Goal: Contribute content: Add original content to the website for others to see

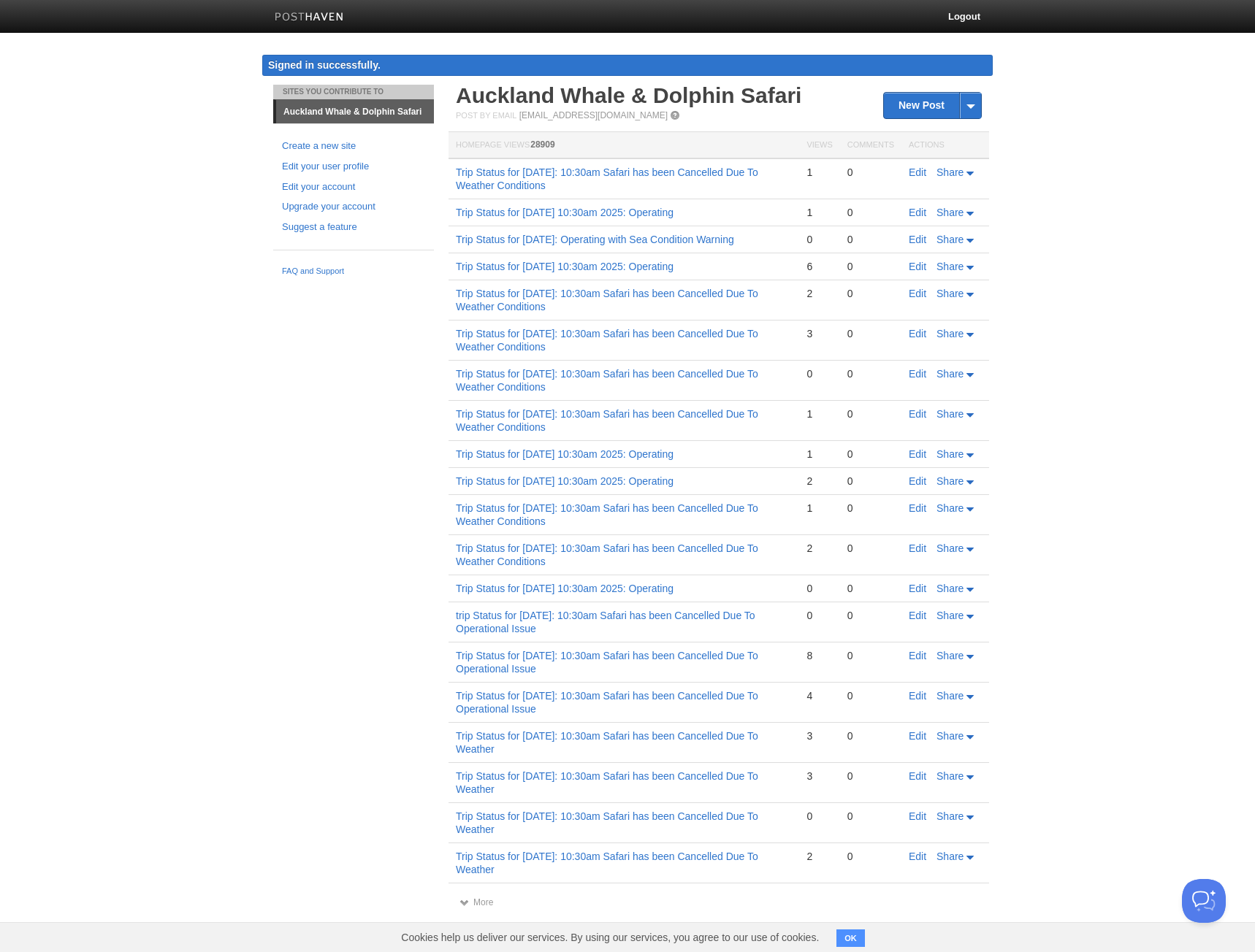
drag, startPoint x: 447, startPoint y: 268, endPoint x: 562, endPoint y: 254, distance: 115.8
click at [562, 254] on td "Trip Status for [DATE]: Operating with Sea Condition Warning" at bounding box center [624, 240] width 351 height 27
copy link "Trip Status for [DATE]: Operating with Sea Condition Warning"
click at [927, 104] on link "New Post" at bounding box center [932, 105] width 97 height 26
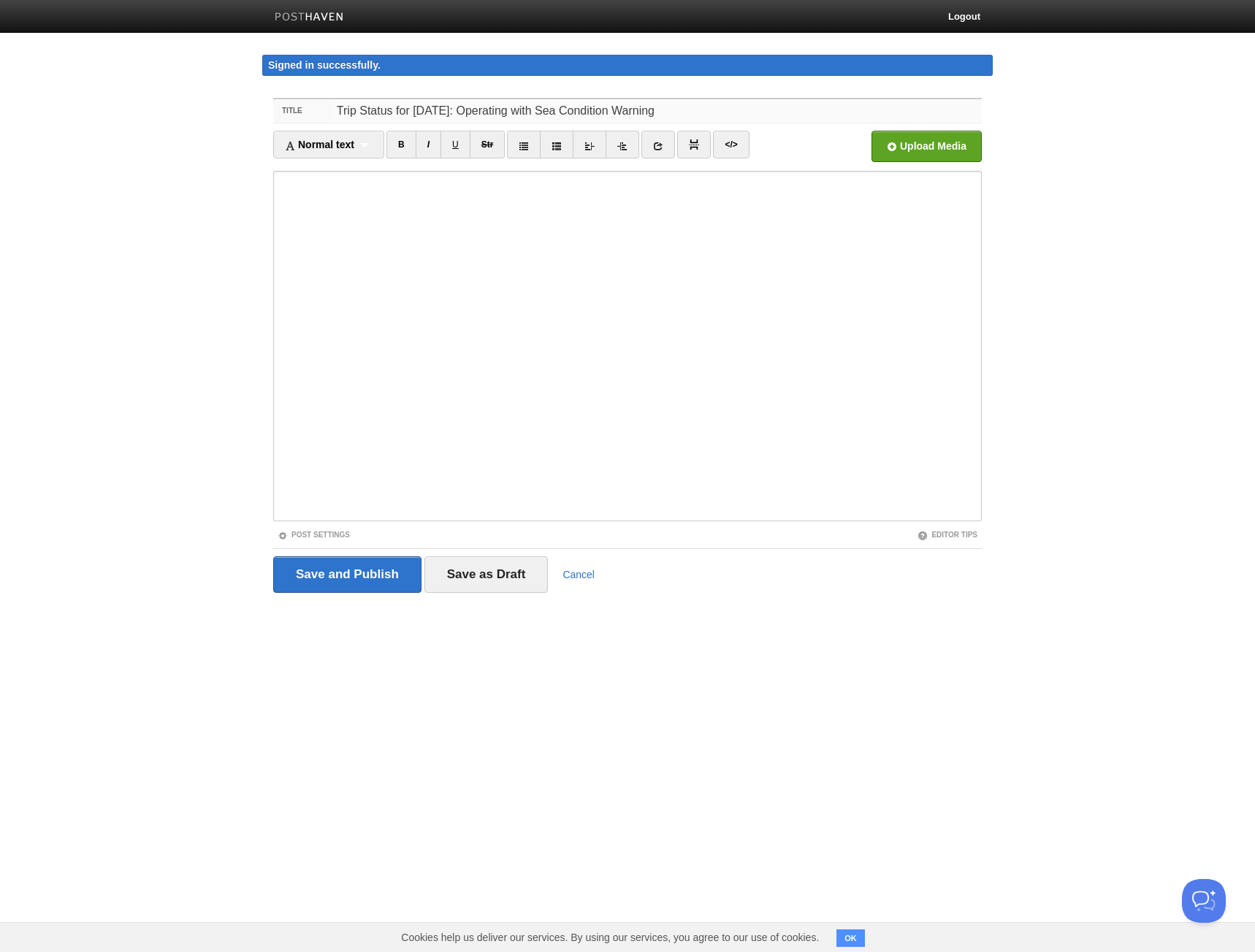
click at [434, 114] on input "Trip Status for [DATE]: Operating with Sea Condition Warning" at bounding box center [657, 111] width 650 height 24
click at [458, 111] on input "Trip Status for [DATE]: Operating with Sea Condition Warning" at bounding box center [657, 111] width 650 height 24
drag, startPoint x: 815, startPoint y: 109, endPoint x: 327, endPoint y: 112, distance: 488.0
click at [327, 112] on div "Title Trip Status for [DATE]: Operating with Sea Condition Warning" at bounding box center [628, 111] width 709 height 24
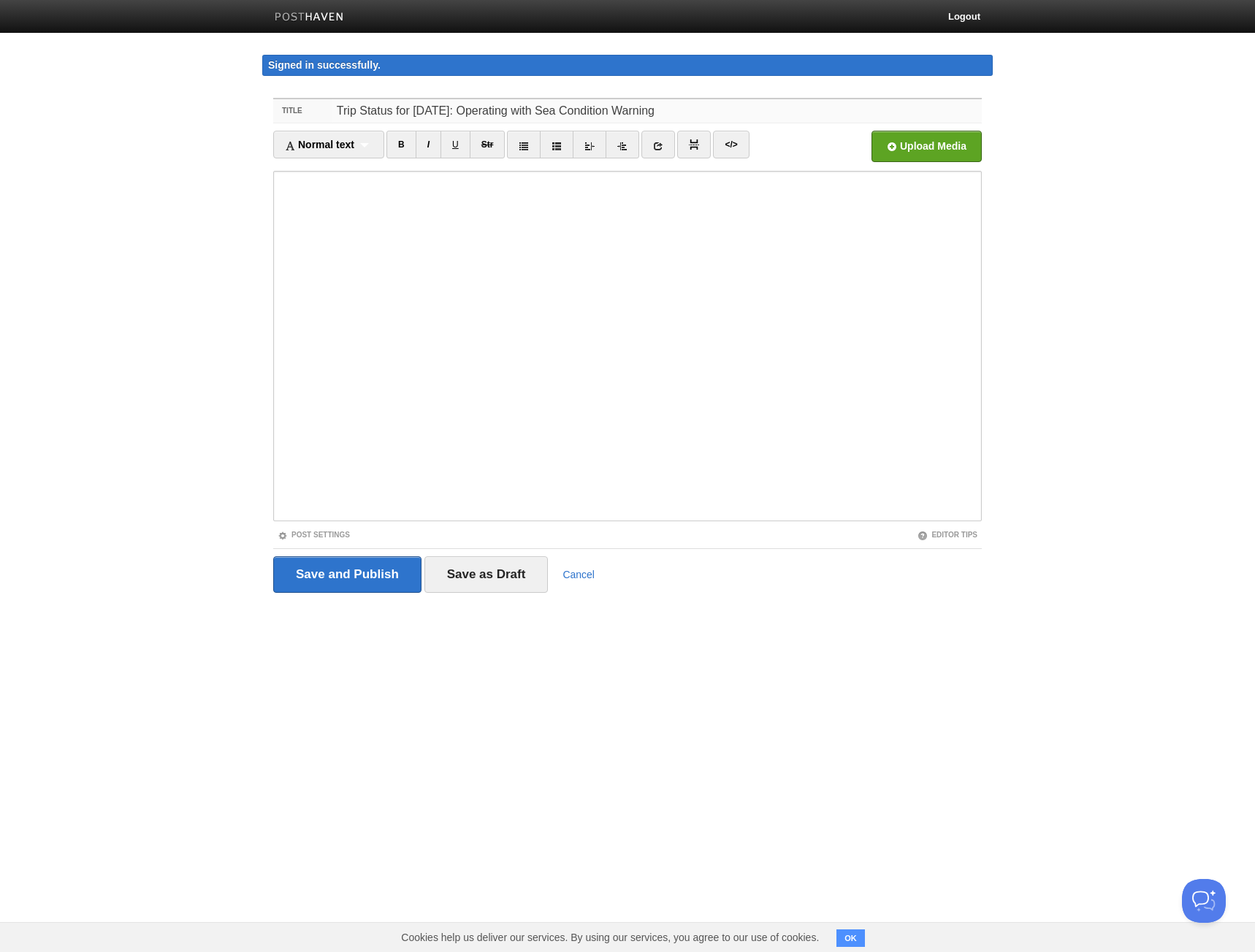
type input "Trip Status for [DATE]: Operating with Sea Condition Warning"
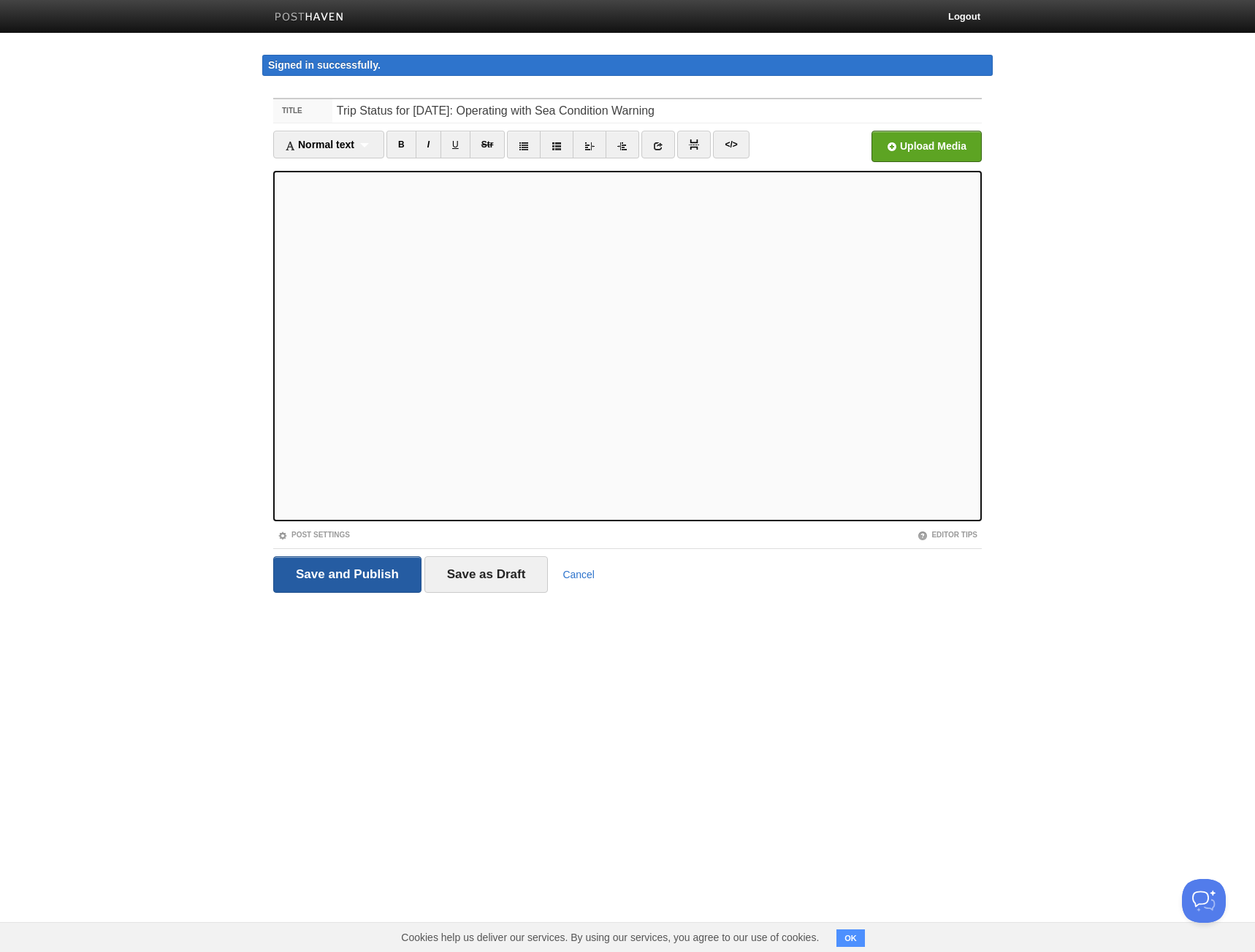
click at [324, 581] on input "Save and Publish" at bounding box center [347, 574] width 148 height 36
